Goal: Information Seeking & Learning: Understand process/instructions

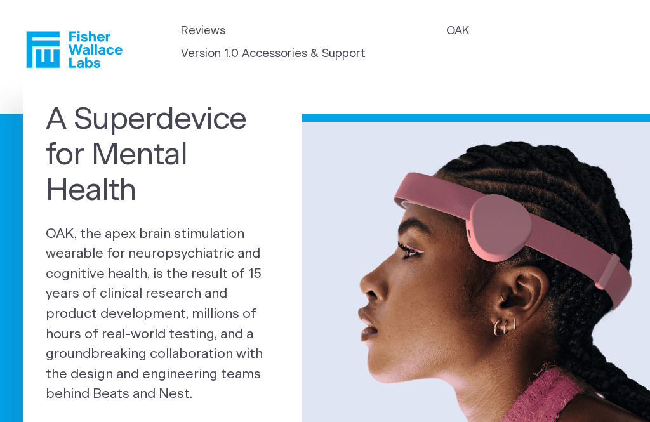
click at [79, 49] on icon "Fisher Wallace" at bounding box center [79, 49] width 87 height 37
click at [458, 25] on link "OAK" at bounding box center [457, 31] width 23 height 17
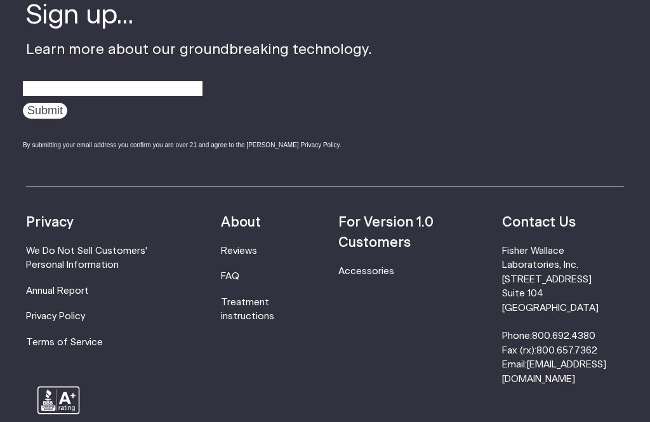
scroll to position [2039, 0]
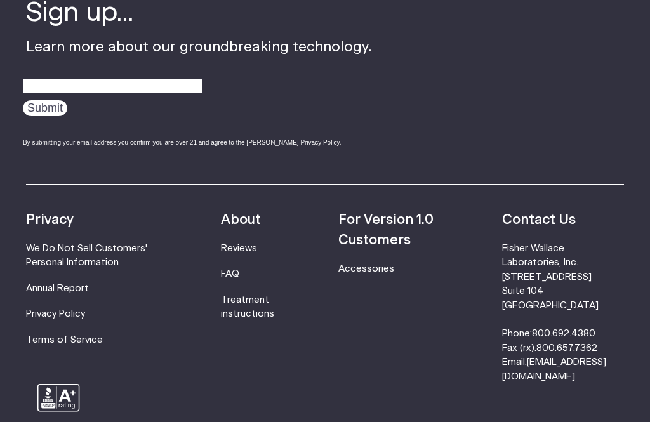
click at [250, 295] on link "Treatment instructions" at bounding box center [247, 306] width 53 height 23
